Goal: Task Accomplishment & Management: Use online tool/utility

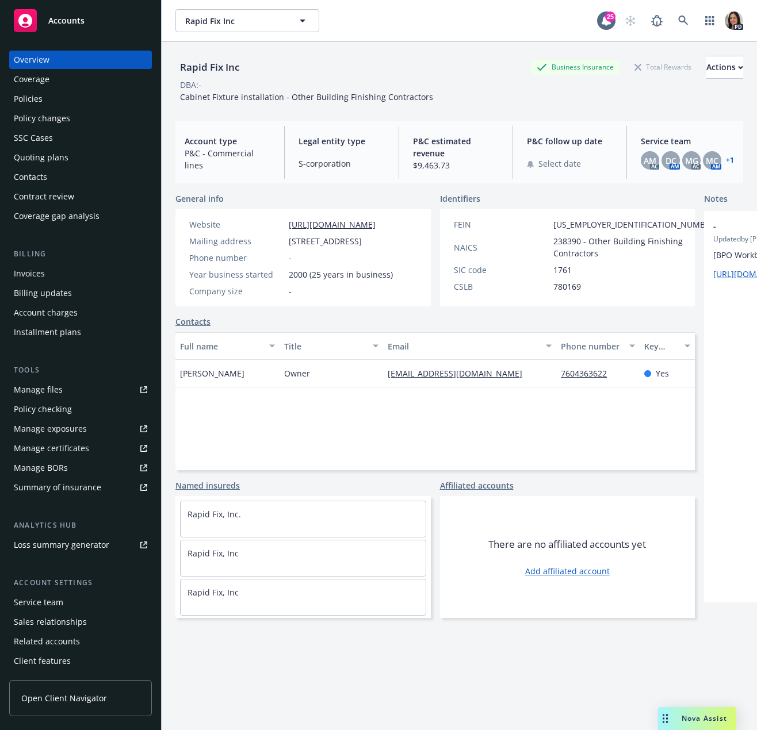
click at [160, 64] on div "Overview Coverage Policies Policy changes SSC Cases Quoting plans Contacts Cont…" at bounding box center [80, 384] width 161 height 694
click at [125, 29] on div "Accounts" at bounding box center [80, 20] width 133 height 23
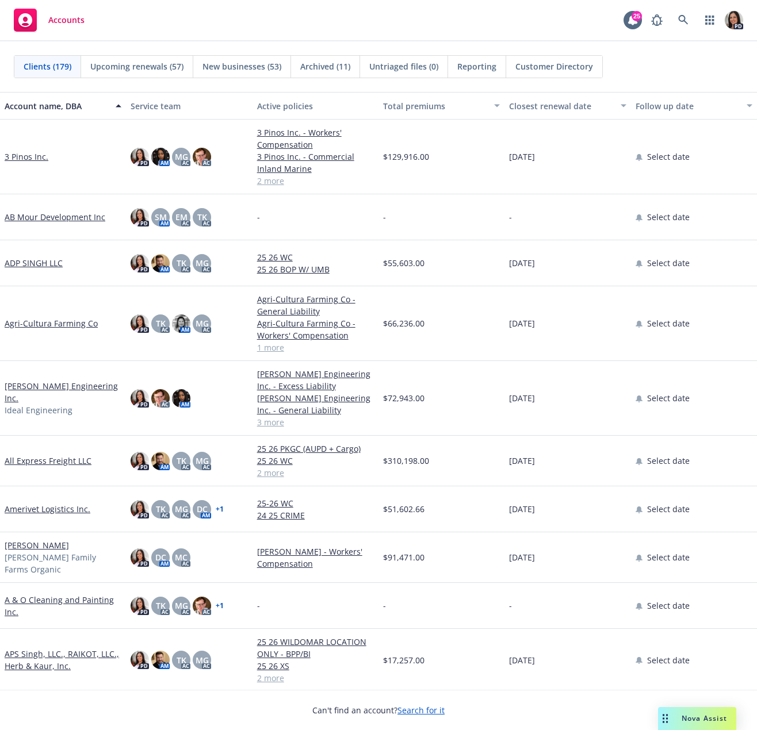
click at [696, 716] on span "Nova Assist" at bounding box center [704, 719] width 45 height 10
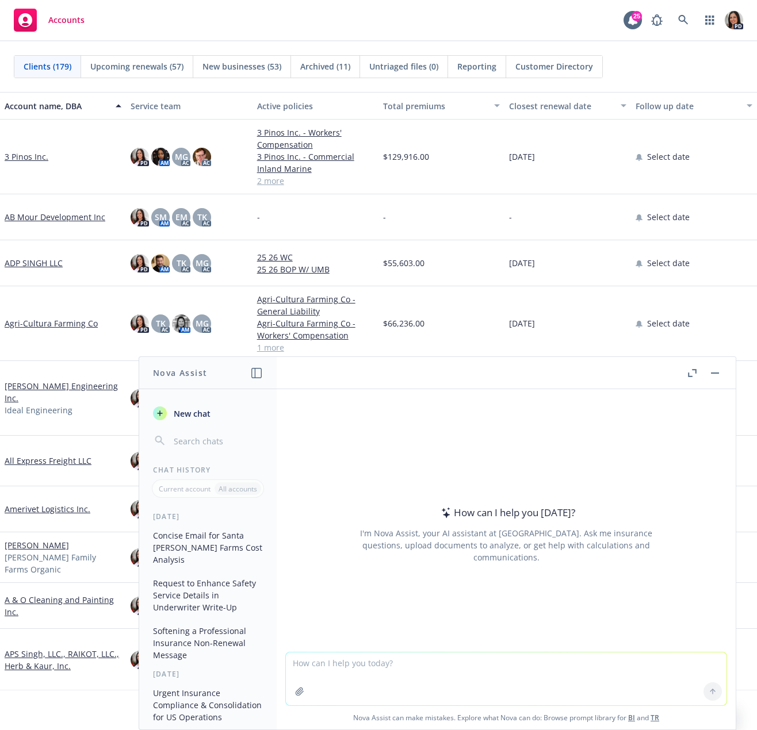
drag, startPoint x: 351, startPoint y: 667, endPoint x: 349, endPoint y: 659, distance: 9.1
click at [351, 666] on textarea at bounding box center [506, 679] width 441 height 53
paste textarea "Hi [PERSON_NAME], It was great connecting with you this morning over zoom. I ap…"
type textarea "improve this: Hi [PERSON_NAME], It was great connecting with you this morning o…"
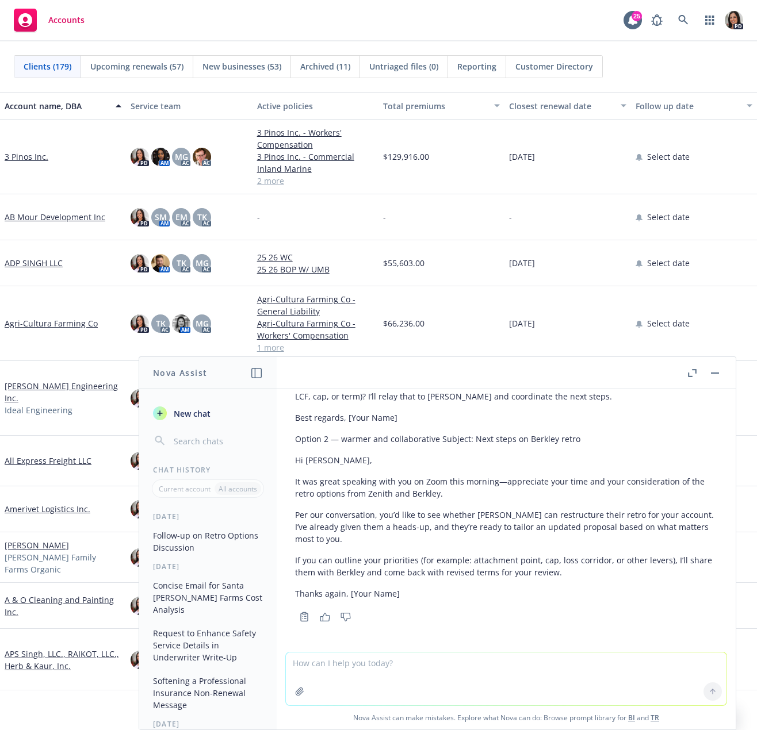
scroll to position [285, 0]
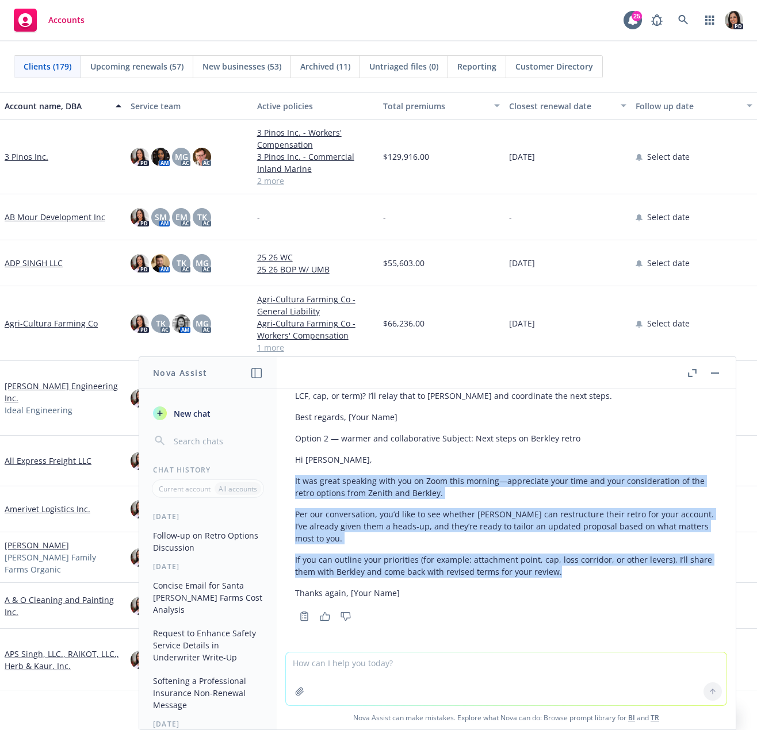
drag, startPoint x: 575, startPoint y: 574, endPoint x: 282, endPoint y: 478, distance: 307.9
click at [282, 478] on div "improve this: Hi [PERSON_NAME], It was great connecting with you this morning o…" at bounding box center [506, 520] width 459 height 263
click at [427, 486] on p "It was great speaking with you on Zoom this morning—appreciate your time and yo…" at bounding box center [506, 487] width 422 height 24
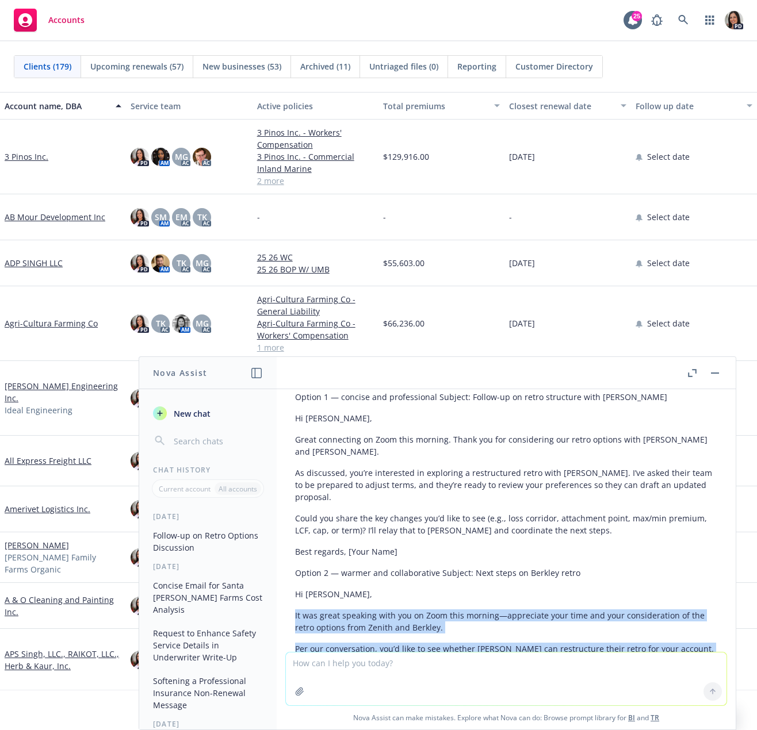
scroll to position [112, 0]
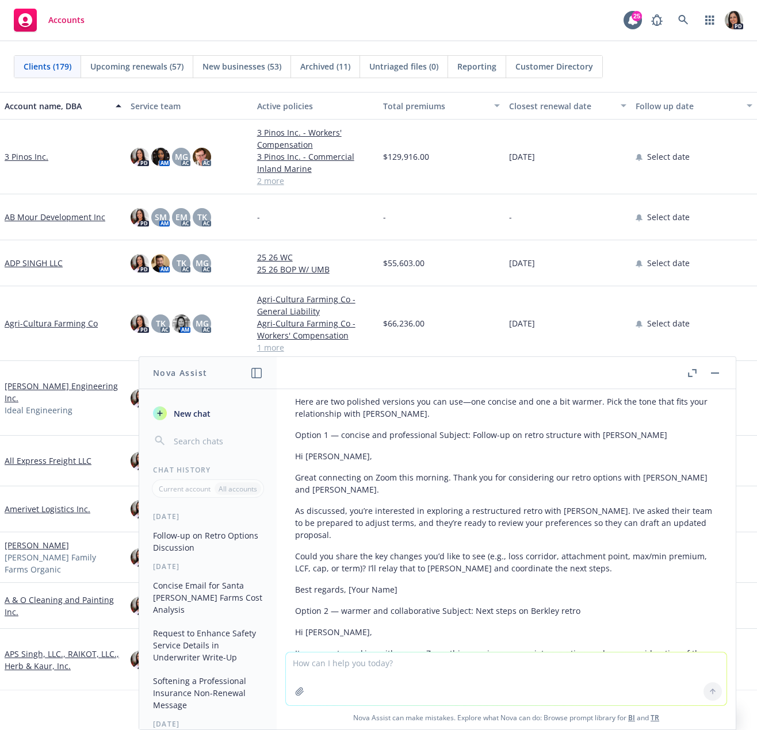
click at [405, 663] on textarea at bounding box center [506, 679] width 441 height 53
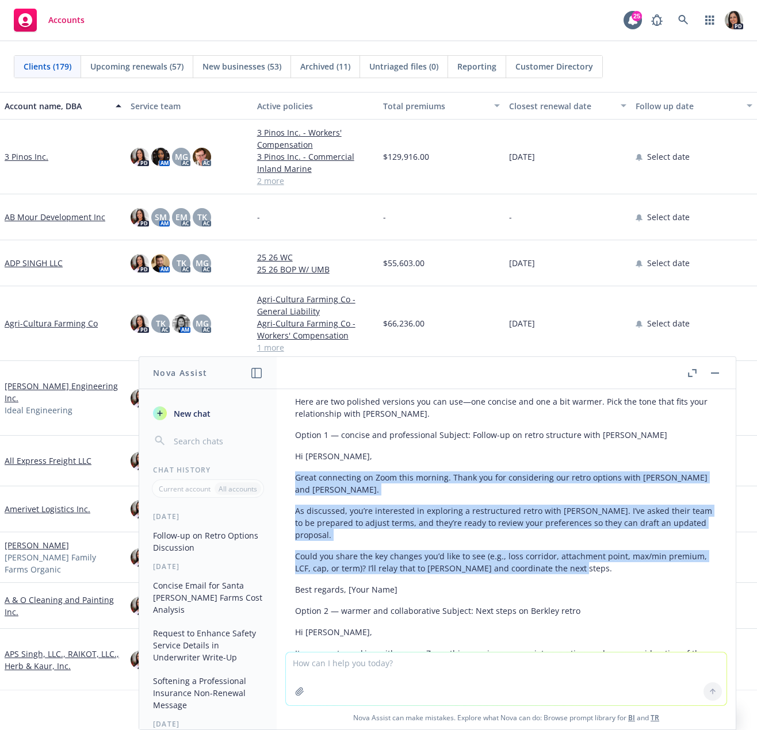
drag, startPoint x: 294, startPoint y: 478, endPoint x: 591, endPoint y: 577, distance: 313.0
click at [591, 577] on div "Here are two polished versions you can use—one concise and one a bit warmer. Pi…" at bounding box center [506, 594] width 441 height 406
copy div "Great connecting on Zoom this morning. Thank you for considering our retro opti…"
click at [718, 373] on rect "button" at bounding box center [715, 373] width 8 height 1
